Goal: Transaction & Acquisition: Purchase product/service

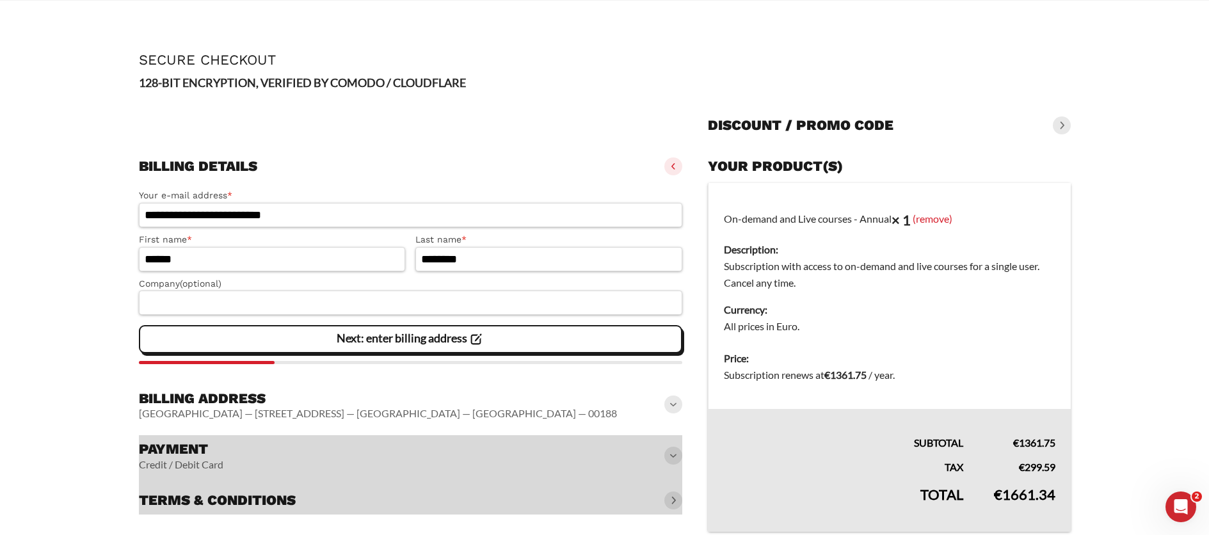
scroll to position [33, 0]
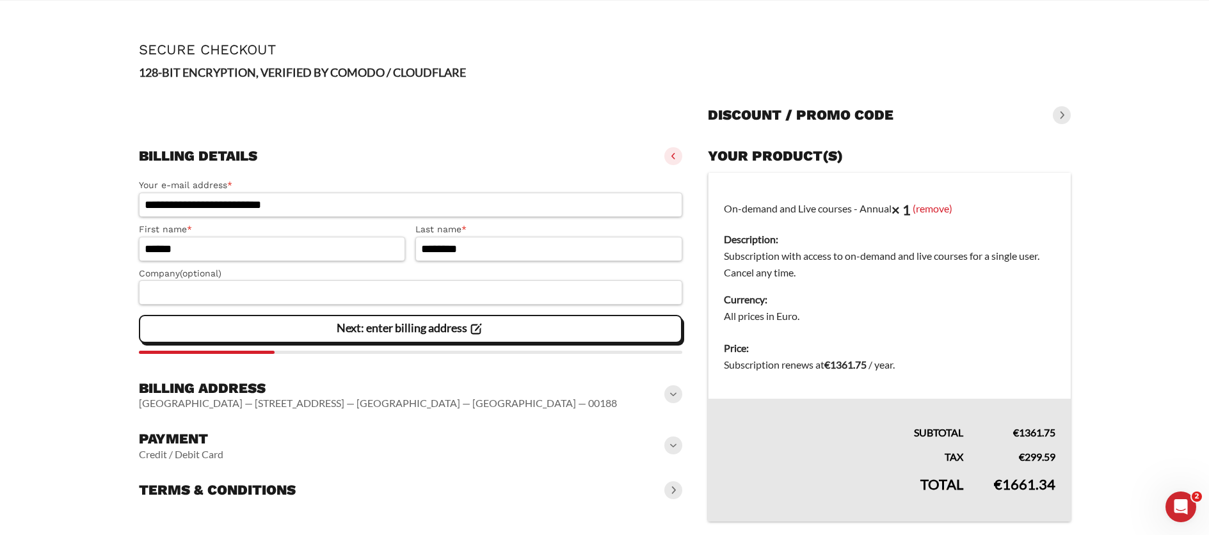
click at [666, 449] on span at bounding box center [673, 446] width 18 height 18
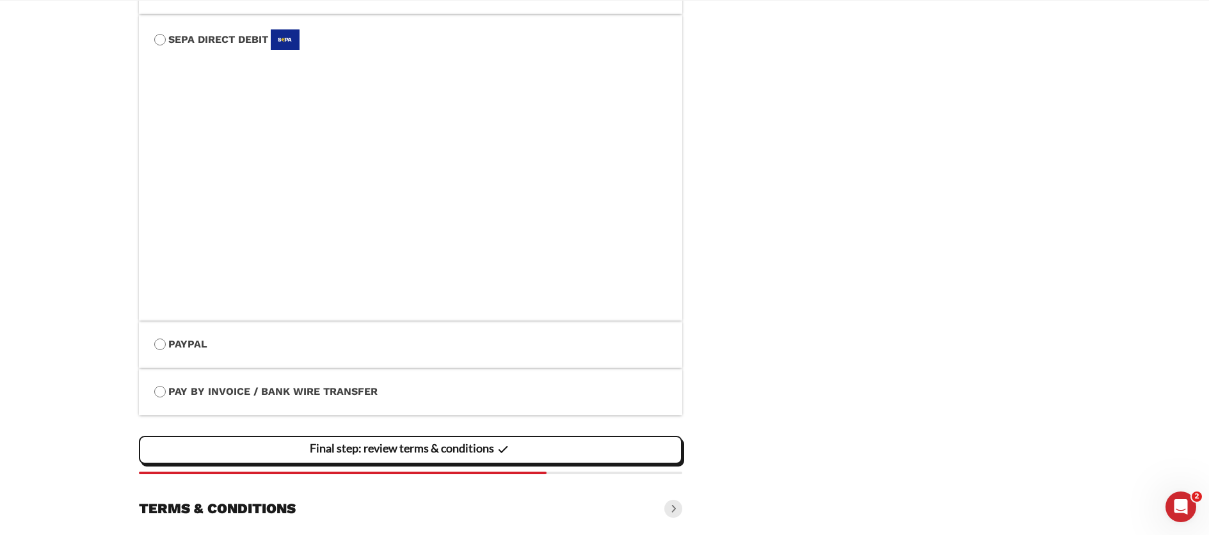
scroll to position [597, 0]
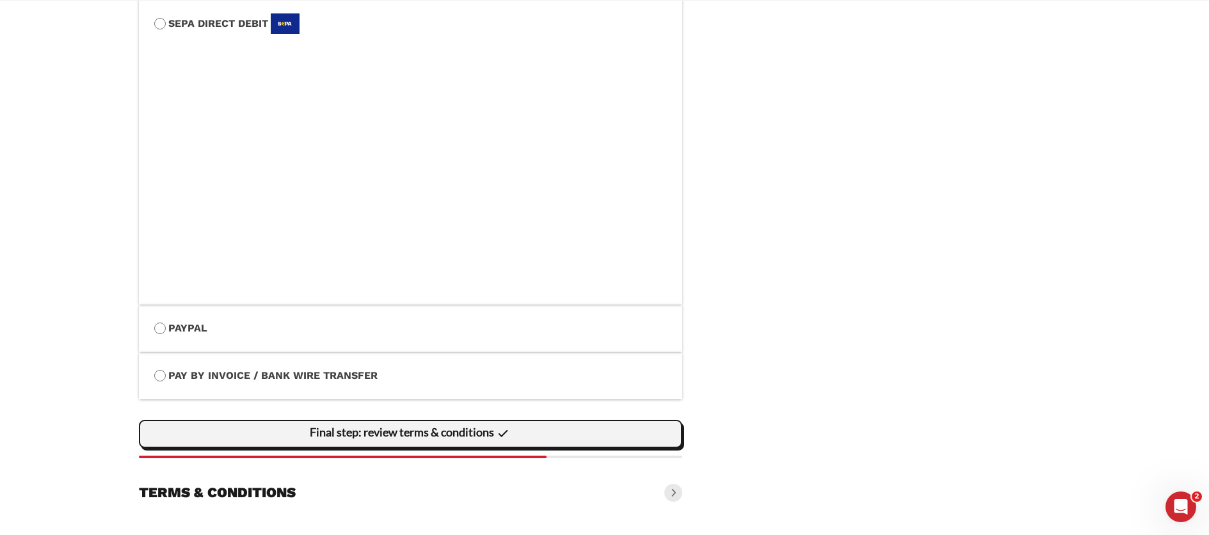
click at [0, 0] on slot "Final step: review terms & conditions" at bounding box center [0, 0] width 0 height 0
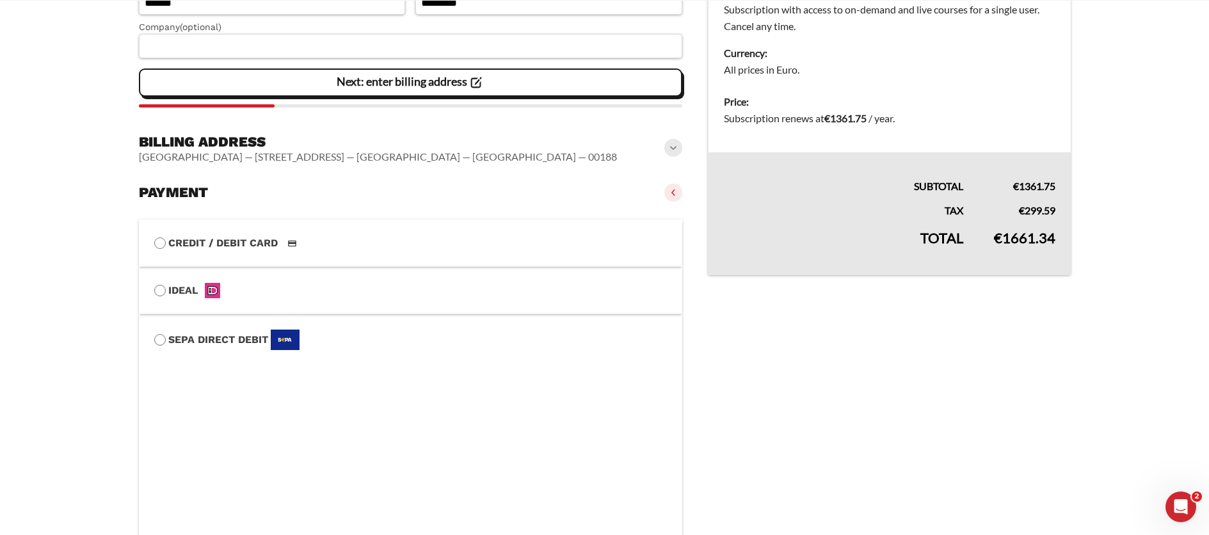
scroll to position [677, 0]
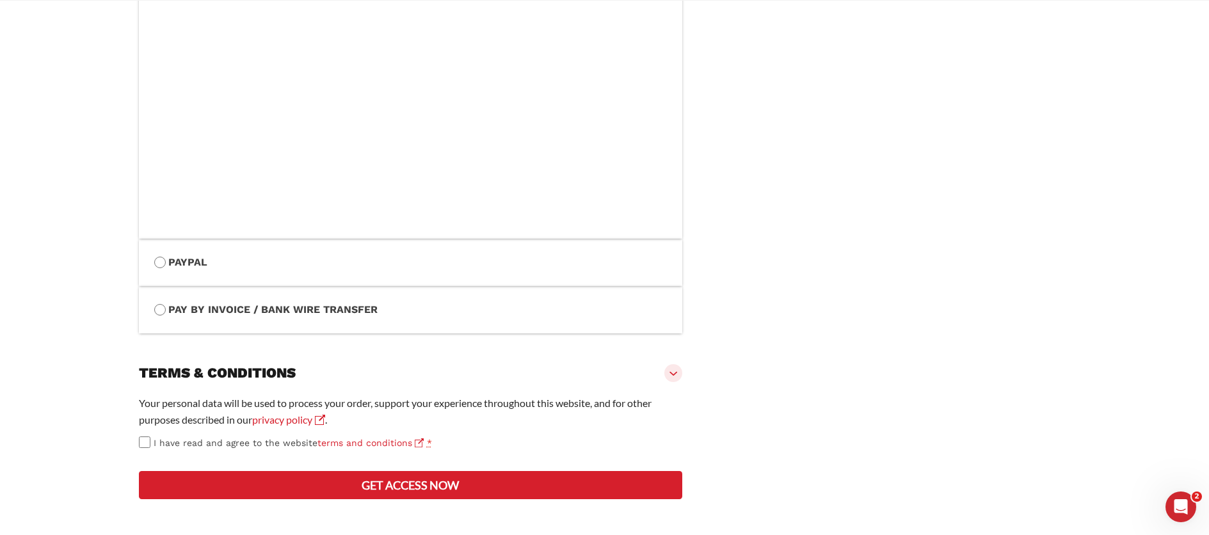
click at [455, 499] on button "Get access now" at bounding box center [411, 485] width 544 height 28
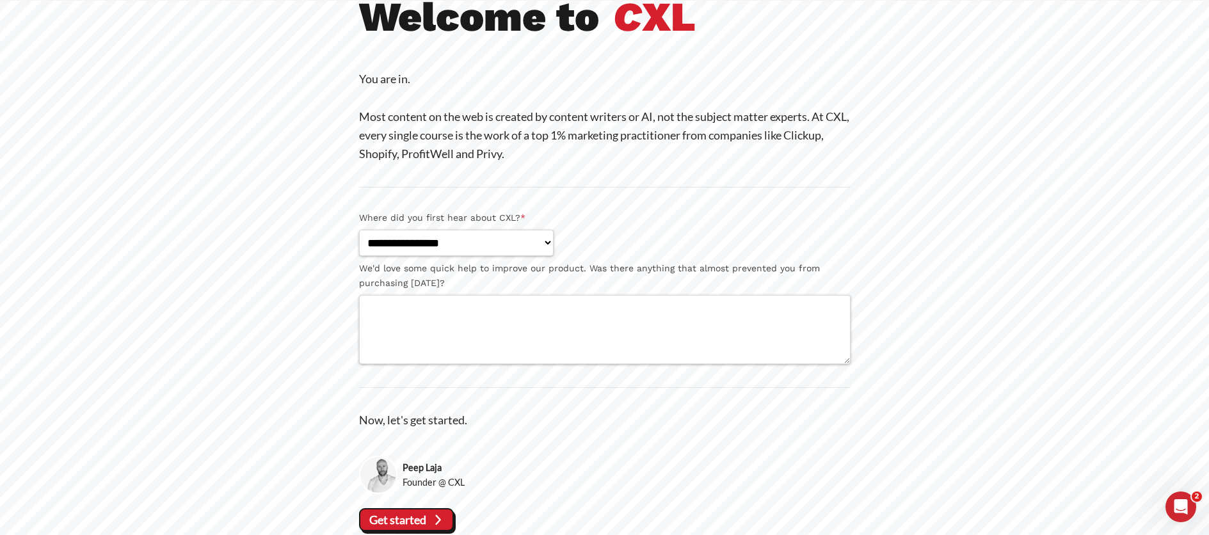
scroll to position [151, 0]
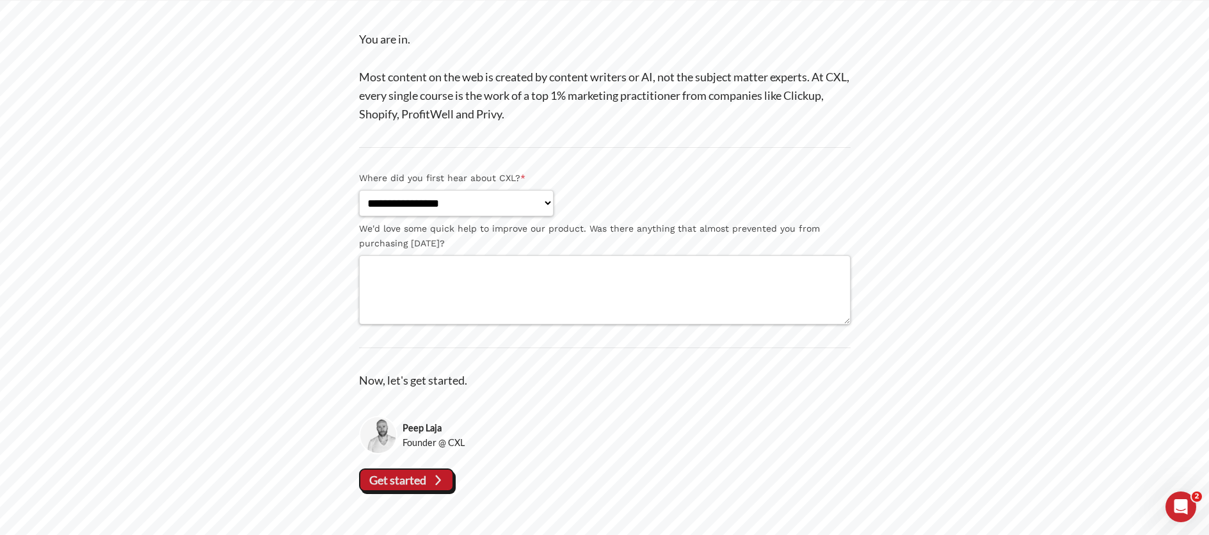
click at [415, 488] on span "Get started" at bounding box center [397, 480] width 57 height 22
